Goal: Task Accomplishment & Management: Manage account settings

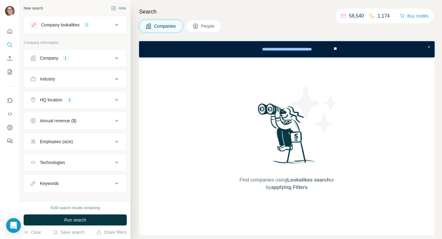
click at [174, 23] on span "Companies" at bounding box center [165, 26] width 22 height 6
click at [107, 60] on div "Company 1" at bounding box center [71, 58] width 83 height 6
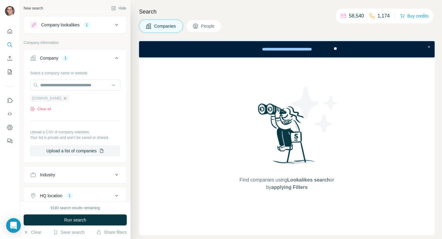
click at [63, 98] on icon "button" at bounding box center [65, 98] width 5 height 5
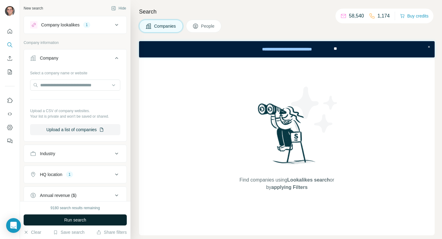
click at [60, 218] on button "Run search" at bounding box center [75, 219] width 103 height 11
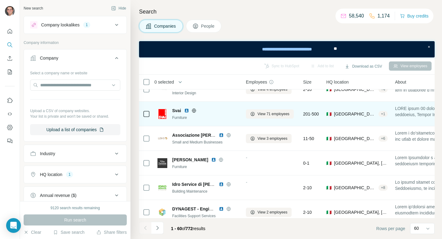
scroll to position [1345, 0]
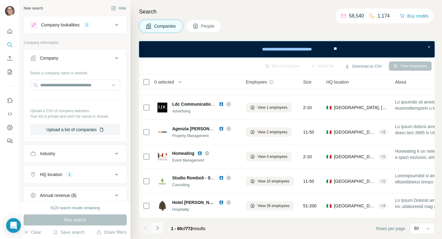
click at [157, 227] on icon "Navigate to next page" at bounding box center [157, 228] width 6 height 6
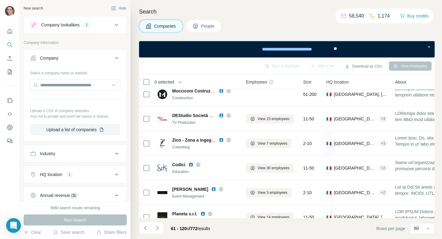
scroll to position [0, 0]
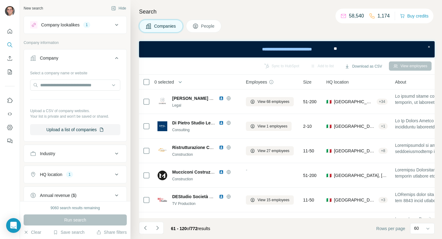
click at [164, 227] on div "61 - 120 of 772 results" at bounding box center [177, 229] width 76 height 14
click at [160, 227] on icon "Navigate to next page" at bounding box center [157, 228] width 6 height 6
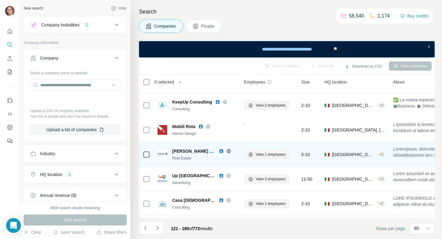
scroll to position [1345, 2]
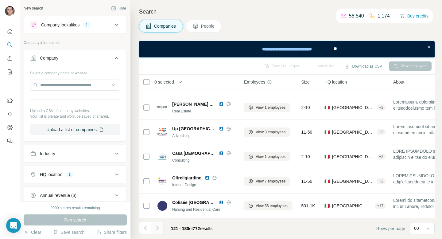
click at [159, 227] on icon "Navigate to next page" at bounding box center [157, 228] width 6 height 6
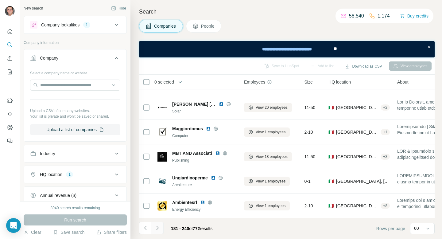
click at [158, 224] on button "Navigate to next page" at bounding box center [157, 228] width 12 height 12
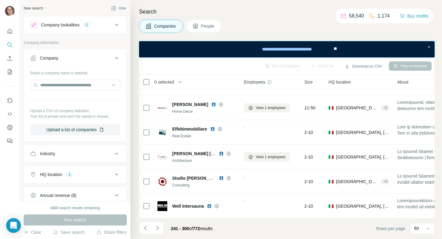
scroll to position [0, 2]
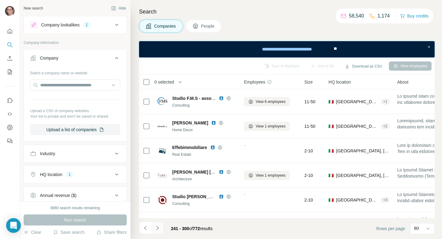
click at [161, 227] on button "Navigate to next page" at bounding box center [157, 228] width 12 height 12
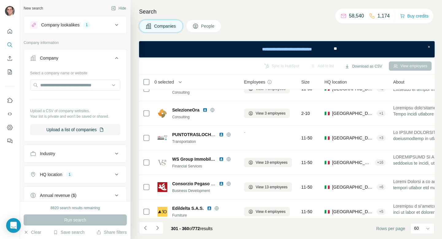
scroll to position [210, 2]
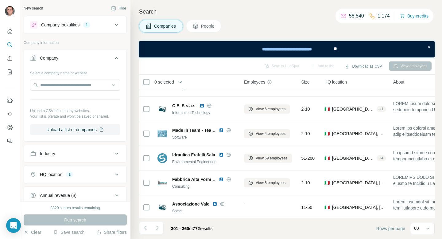
click at [233, 102] on div "C.E. S s.a.s. Information Technology" at bounding box center [197, 108] width 81 height 17
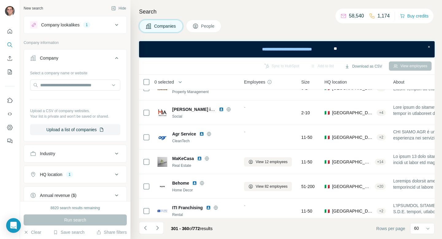
scroll to position [1345, 2]
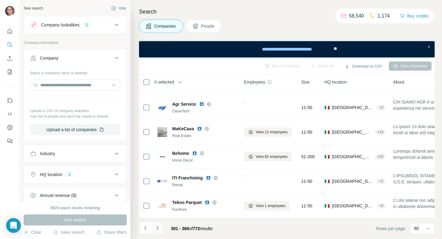
click at [161, 227] on button "Navigate to next page" at bounding box center [157, 228] width 12 height 12
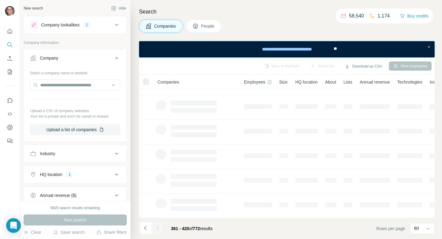
scroll to position [117, 2]
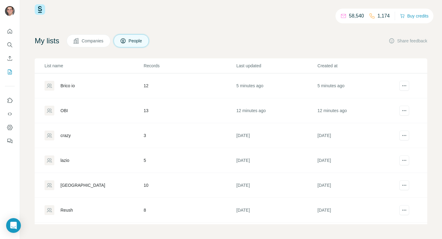
click at [109, 81] on div "Brico io" at bounding box center [94, 86] width 99 height 10
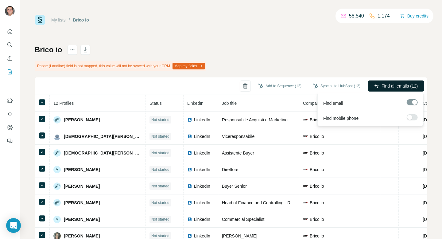
click at [393, 88] on span "Find all emails (12)" at bounding box center [400, 86] width 36 height 6
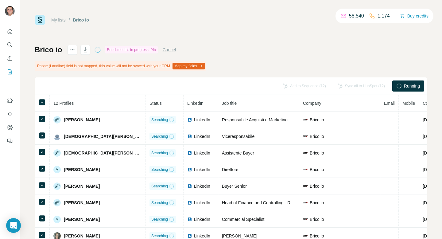
click at [52, 18] on link "My lists" at bounding box center [58, 19] width 14 height 5
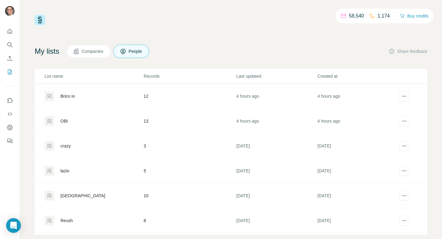
click at [75, 112] on td "OBI" at bounding box center [89, 121] width 109 height 25
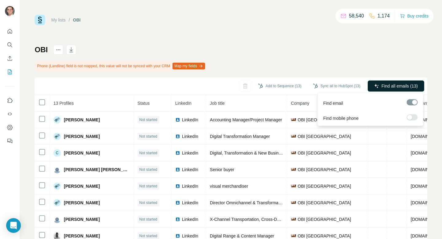
click at [407, 85] on span "Find all emails (13)" at bounding box center [400, 86] width 36 height 6
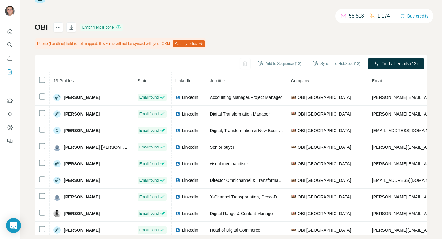
scroll to position [33, 0]
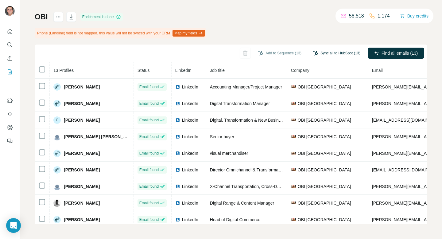
click at [333, 55] on button "Sync all to HubSpot (13)" at bounding box center [337, 53] width 56 height 9
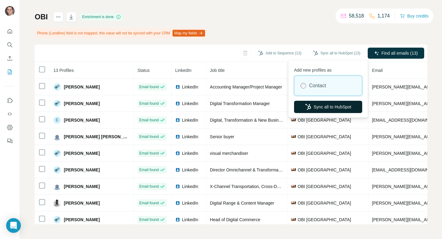
click at [332, 110] on button "Sync all to HubSpot" at bounding box center [328, 107] width 68 height 12
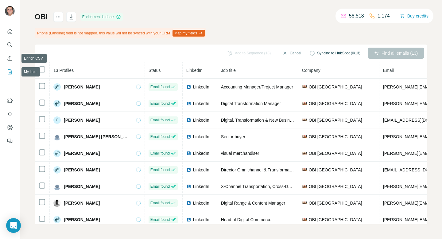
click at [10, 71] on icon "My lists" at bounding box center [10, 72] width 6 height 6
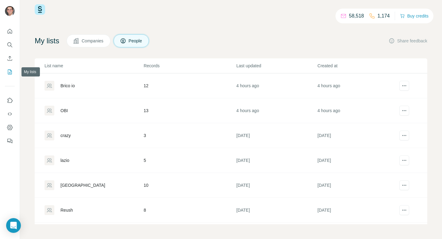
scroll to position [10, 0]
click at [72, 106] on div "OBI" at bounding box center [94, 111] width 99 height 10
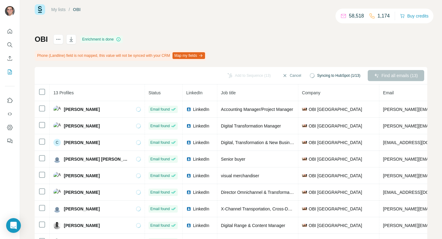
scroll to position [33, 0]
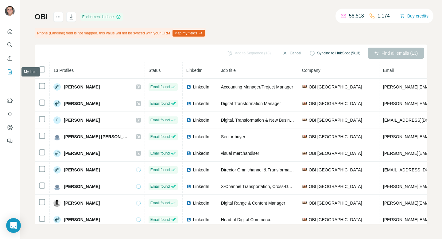
click at [14, 72] on button "My lists" at bounding box center [10, 71] width 10 height 11
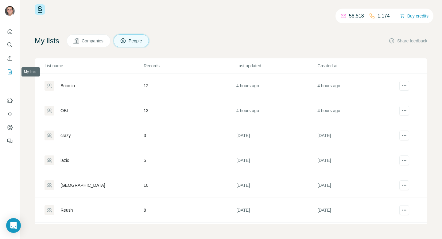
scroll to position [10, 0]
click at [76, 78] on td "Brico io" at bounding box center [89, 85] width 109 height 25
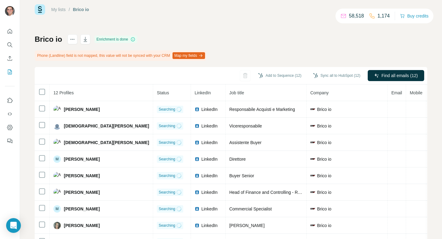
scroll to position [33, 0]
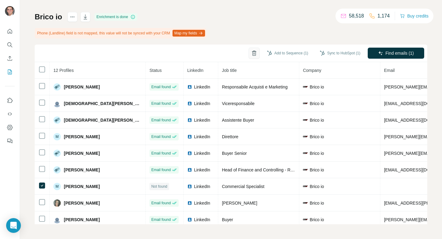
click at [251, 54] on icon "button" at bounding box center [254, 53] width 6 height 6
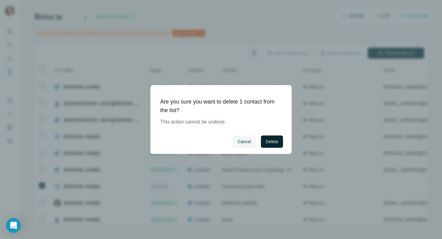
click at [269, 140] on span "Delete" at bounding box center [272, 141] width 12 height 6
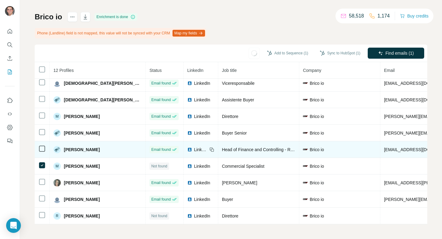
scroll to position [37, 0]
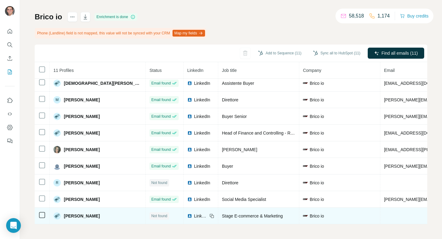
click at [37, 215] on td at bounding box center [42, 216] width 15 height 17
click at [38, 215] on td at bounding box center [42, 216] width 15 height 17
click at [35, 216] on td at bounding box center [42, 216] width 15 height 17
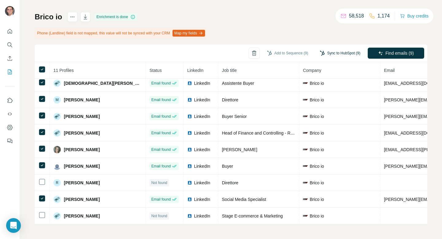
click at [351, 49] on button "Sync to HubSpot (9)" at bounding box center [340, 53] width 49 height 9
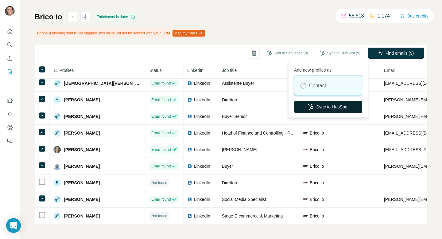
click at [328, 102] on button "Sync to HubSpot" at bounding box center [328, 107] width 68 height 12
